Goal: Transaction & Acquisition: Subscribe to service/newsletter

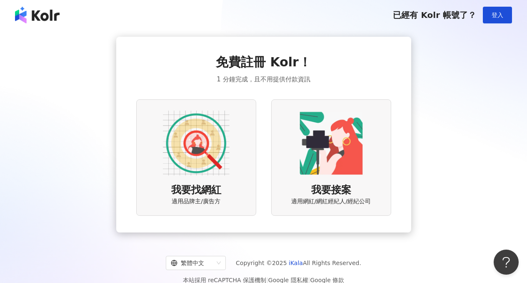
click at [439, 113] on div "免費註冊 Kolr！ 1 分鐘完成，且不用提供付款資訊 我要找網紅 適用品牌主/廣告方 我要接案 適用網紅/網紅經紀人/經紀公司" at bounding box center [263, 135] width 507 height 196
